Goal: Task Accomplishment & Management: Complete application form

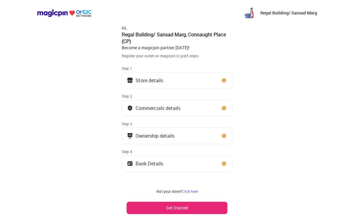
click at [206, 205] on button "Get Started" at bounding box center [177, 207] width 101 height 12
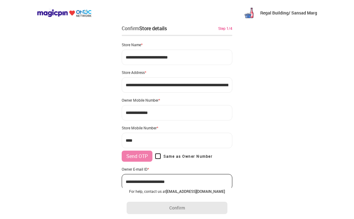
type input "**********"
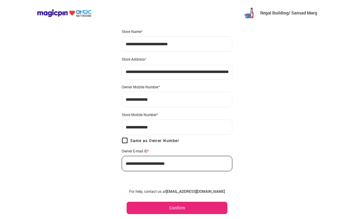
scroll to position [21, 0]
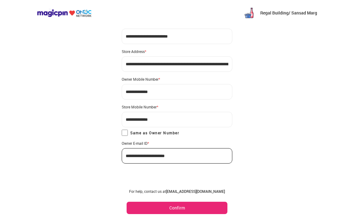
click at [200, 207] on button "Confirm" at bounding box center [177, 207] width 101 height 12
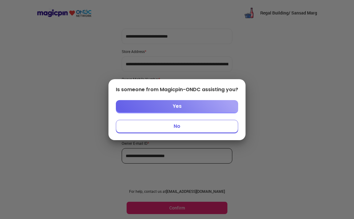
click at [184, 109] on button "Yes" at bounding box center [177, 106] width 122 height 12
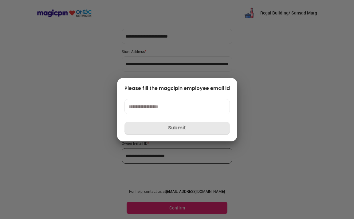
click at [248, 126] on div at bounding box center [177, 109] width 354 height 219
click at [267, 152] on div at bounding box center [177, 109] width 354 height 219
drag, startPoint x: 143, startPoint y: 141, endPoint x: 88, endPoint y: 118, distance: 60.0
click at [143, 141] on div "Please fill the magcipin employee email id Submit" at bounding box center [177, 109] width 120 height 63
click at [73, 101] on div at bounding box center [177, 109] width 354 height 219
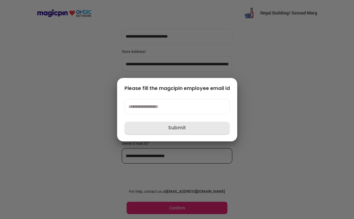
drag, startPoint x: 175, startPoint y: 170, endPoint x: 180, endPoint y: 142, distance: 28.8
click at [175, 170] on div at bounding box center [177, 109] width 354 height 219
click at [174, 107] on input at bounding box center [177, 106] width 105 height 15
click at [209, 159] on div at bounding box center [177, 109] width 354 height 219
click at [266, 139] on div at bounding box center [177, 109] width 354 height 219
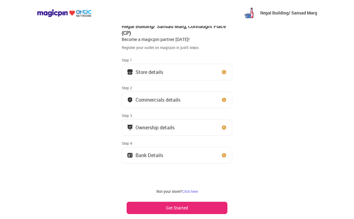
scroll to position [8, 0]
click at [199, 205] on button "Get Started" at bounding box center [177, 207] width 101 height 12
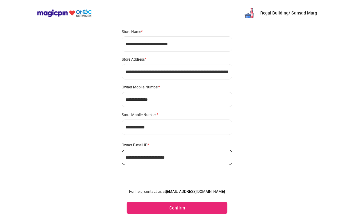
scroll to position [15, 0]
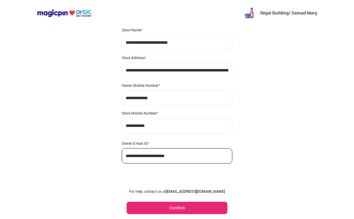
click at [202, 208] on button "Confirm" at bounding box center [177, 207] width 101 height 12
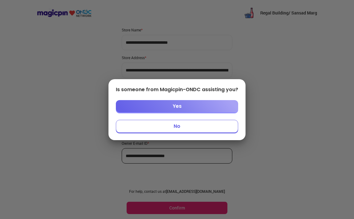
click at [179, 125] on button "No" at bounding box center [177, 126] width 122 height 13
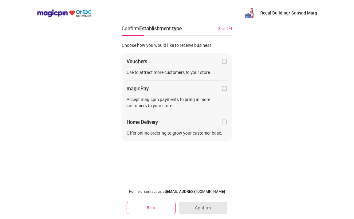
scroll to position [0, 0]
click at [223, 63] on img at bounding box center [224, 61] width 6 height 6
click at [224, 89] on img at bounding box center [224, 88] width 6 height 6
click at [224, 123] on img at bounding box center [224, 122] width 6 height 6
click at [216, 207] on button "Confirm" at bounding box center [203, 207] width 49 height 12
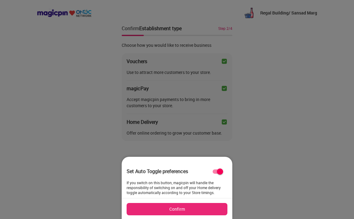
click at [212, 208] on button "Confirm" at bounding box center [177, 209] width 101 height 12
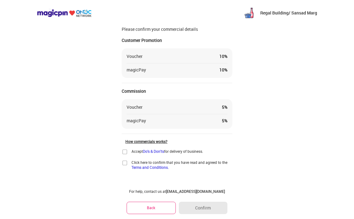
scroll to position [22, 0]
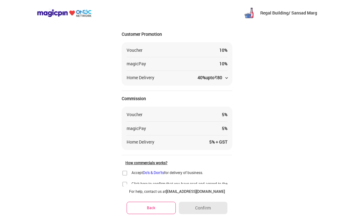
click at [125, 172] on img at bounding box center [125, 173] width 6 height 6
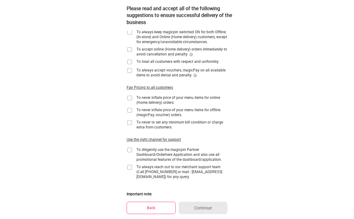
scroll to position [0, 0]
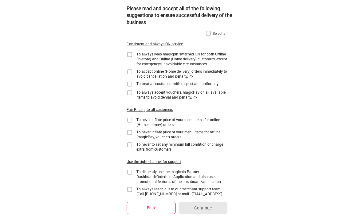
click at [209, 32] on img at bounding box center [208, 33] width 6 height 6
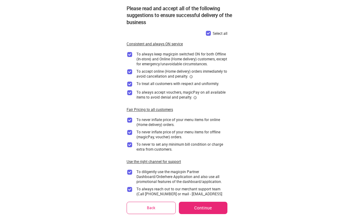
click at [209, 32] on img at bounding box center [208, 33] width 6 height 6
click at [209, 33] on img at bounding box center [208, 33] width 6 height 6
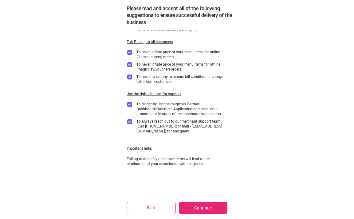
scroll to position [81, 0]
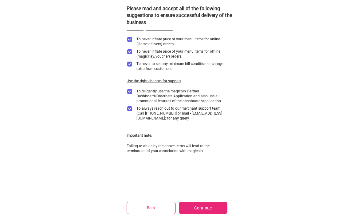
click at [205, 205] on button "Continue" at bounding box center [203, 207] width 49 height 12
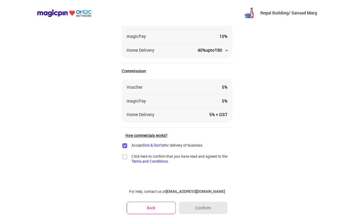
scroll to position [50, 0]
click at [125, 157] on img at bounding box center [125, 156] width 6 height 6
click at [208, 210] on button "Confirm" at bounding box center [203, 207] width 49 height 12
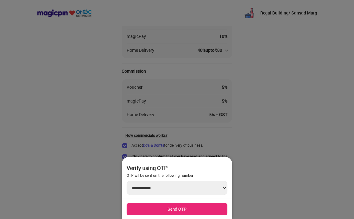
click at [205, 130] on div at bounding box center [177, 109] width 354 height 219
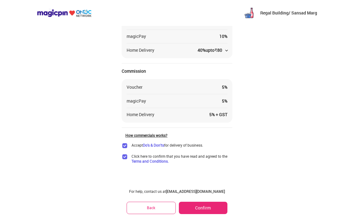
click at [125, 155] on img at bounding box center [125, 156] width 6 height 6
click at [124, 157] on img at bounding box center [125, 156] width 6 height 6
click at [145, 161] on link "Terms and Conditions." at bounding box center [150, 160] width 37 height 5
click at [223, 210] on button "Confirm" at bounding box center [203, 207] width 49 height 12
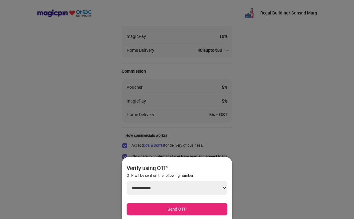
click at [224, 185] on select "**********" at bounding box center [177, 187] width 101 height 14
click at [186, 208] on button "Send OTP" at bounding box center [177, 209] width 101 height 12
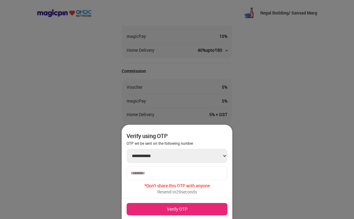
click at [155, 172] on input "number" at bounding box center [177, 172] width 93 height 5
click at [157, 174] on input "number" at bounding box center [177, 172] width 93 height 5
type input "******"
click at [191, 208] on button "Verify OTP" at bounding box center [177, 209] width 101 height 12
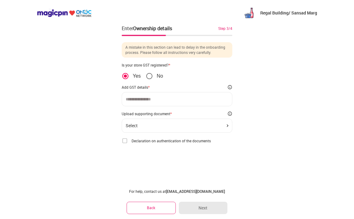
scroll to position [0, 0]
click at [162, 128] on div "Select" at bounding box center [177, 125] width 111 height 14
click at [183, 124] on div "Select" at bounding box center [177, 125] width 103 height 5
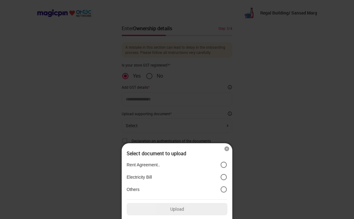
click at [227, 148] on img at bounding box center [227, 148] width 6 height 6
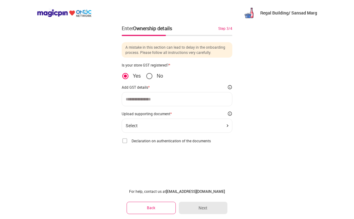
click at [168, 126] on div "Select" at bounding box center [177, 125] width 103 height 5
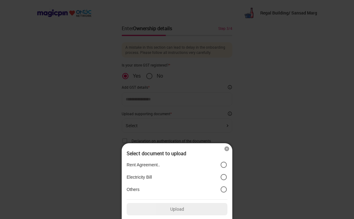
click at [226, 149] on img at bounding box center [227, 148] width 6 height 6
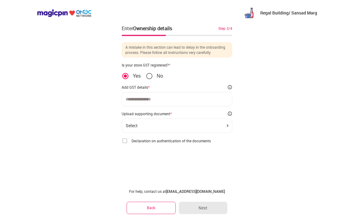
click at [160, 98] on input at bounding box center [177, 99] width 103 height 5
type input "**********"
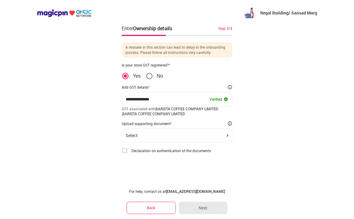
click at [125, 150] on img at bounding box center [125, 150] width 6 height 6
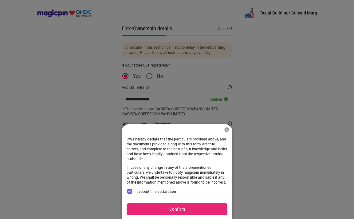
click at [187, 207] on button "Confirm" at bounding box center [177, 209] width 101 height 12
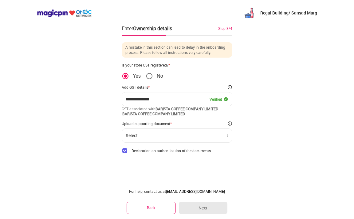
click at [195, 139] on div "Select" at bounding box center [177, 135] width 111 height 14
click at [191, 135] on div "Select" at bounding box center [177, 135] width 103 height 5
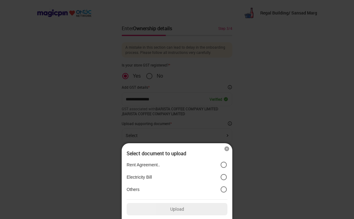
click at [156, 188] on label "Others" at bounding box center [177, 188] width 101 height 7
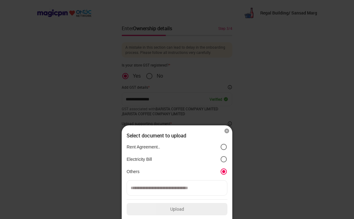
click at [196, 189] on input at bounding box center [177, 187] width 101 height 15
type input "*"
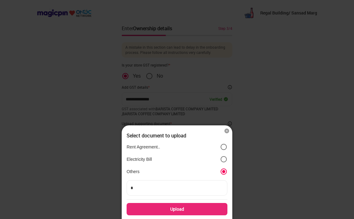
type input "**"
type input "***"
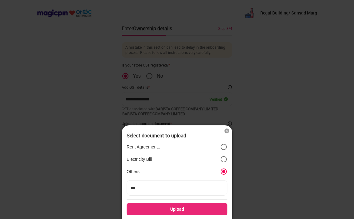
type input "***"
type input "*****"
type input "******"
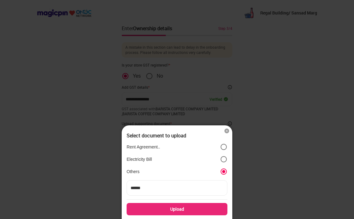
type input "*******"
type input "********"
click at [191, 209] on div "Upload" at bounding box center [177, 209] width 101 height 12
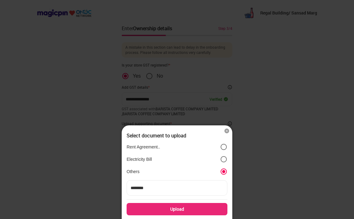
click at [0, 0] on input "Upload" at bounding box center [0, 0] width 0 height 0
click at [227, 129] on img at bounding box center [227, 131] width 6 height 6
